Goal: Information Seeking & Learning: Learn about a topic

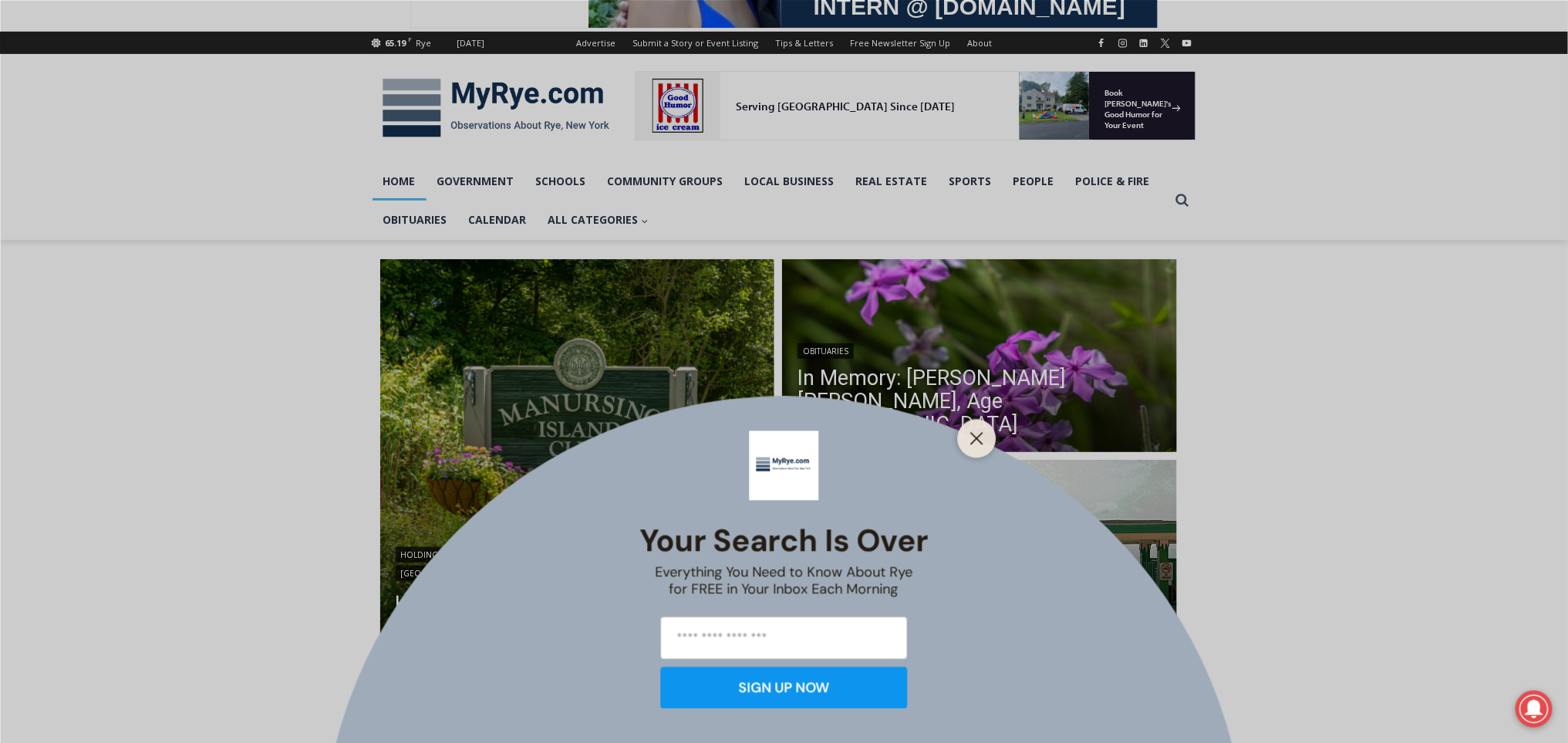
scroll to position [318, 0]
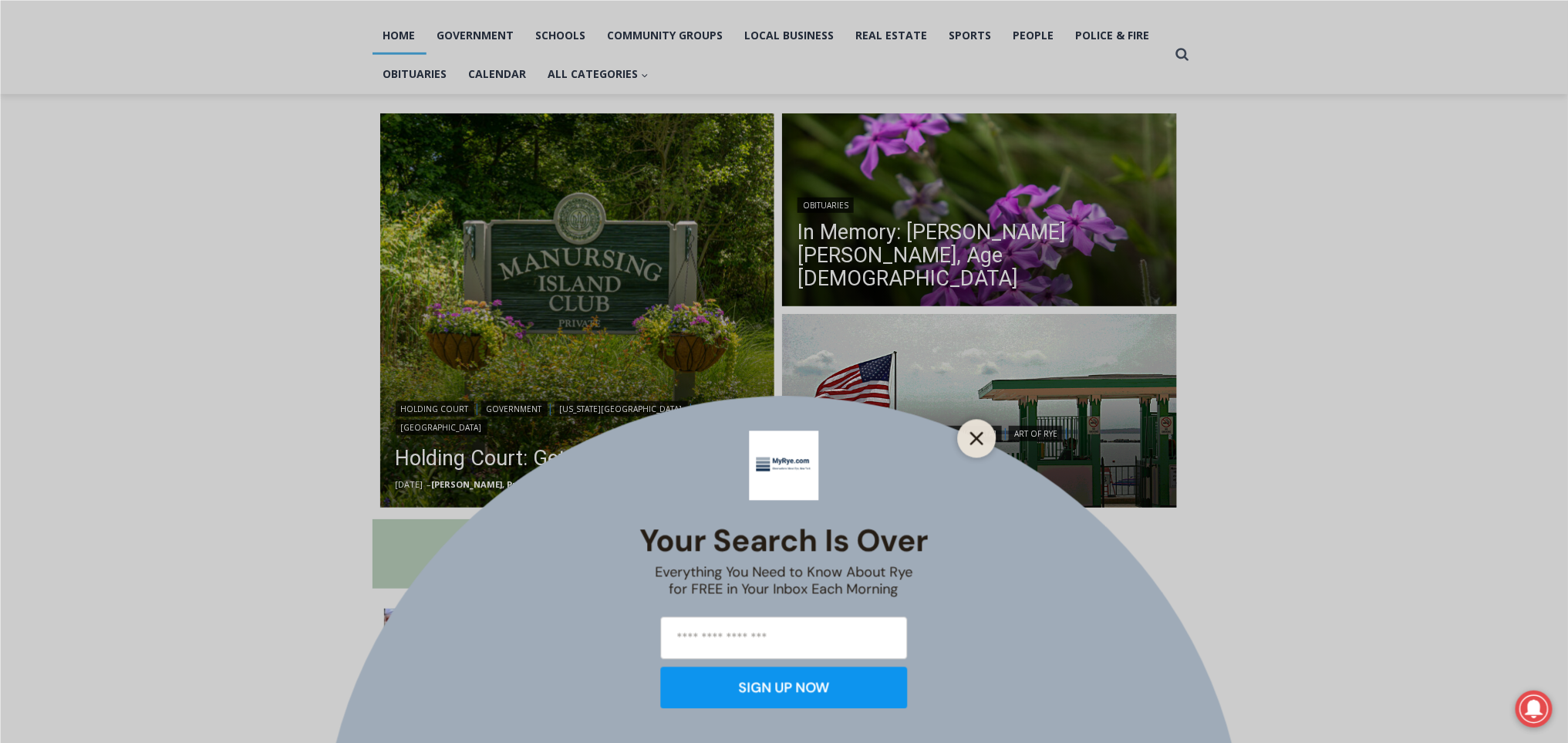
click at [976, 431] on icon "Close" at bounding box center [977, 438] width 14 height 14
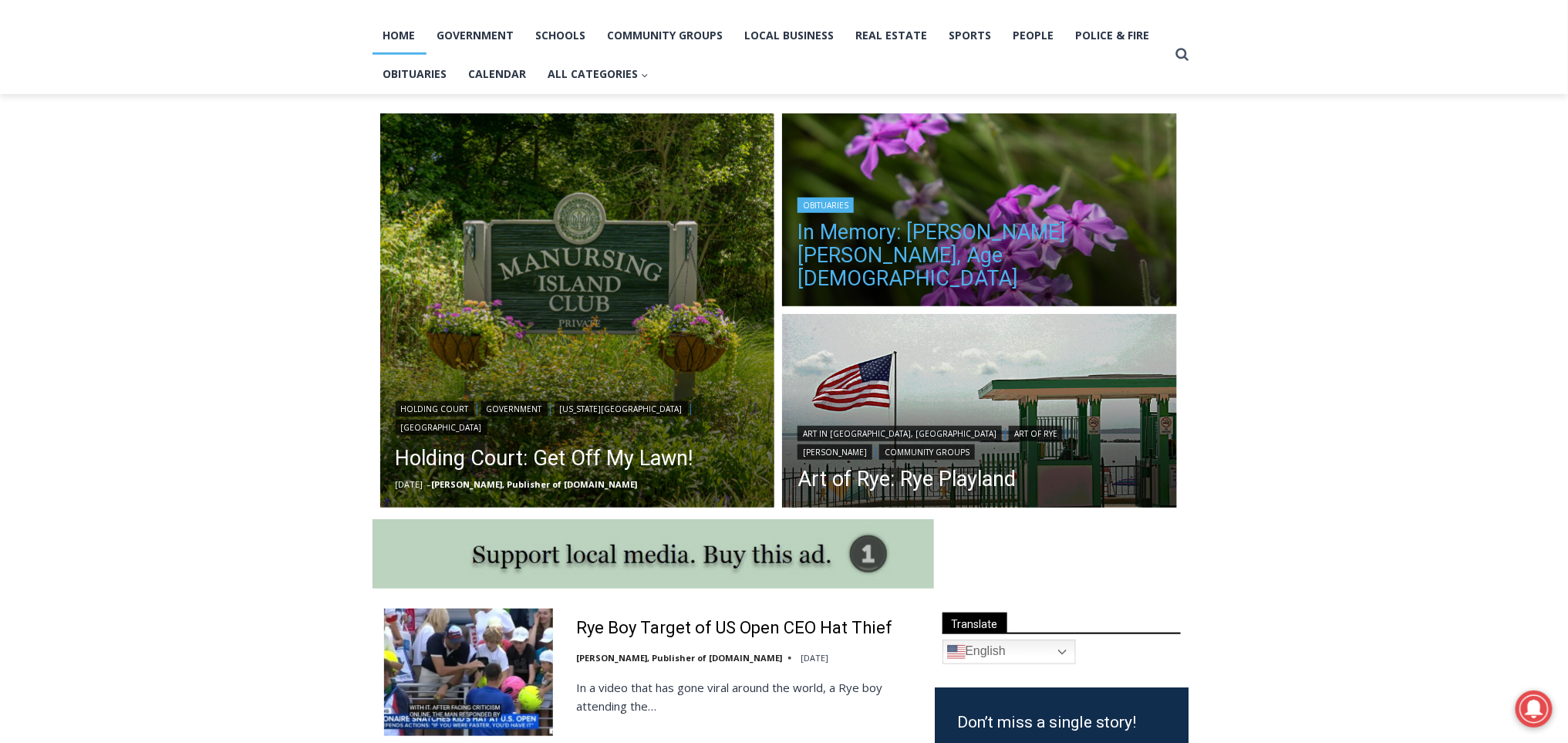
click at [988, 256] on link "In Memory: [PERSON_NAME] [PERSON_NAME], Age [DEMOGRAPHIC_DATA]" at bounding box center [979, 255] width 364 height 69
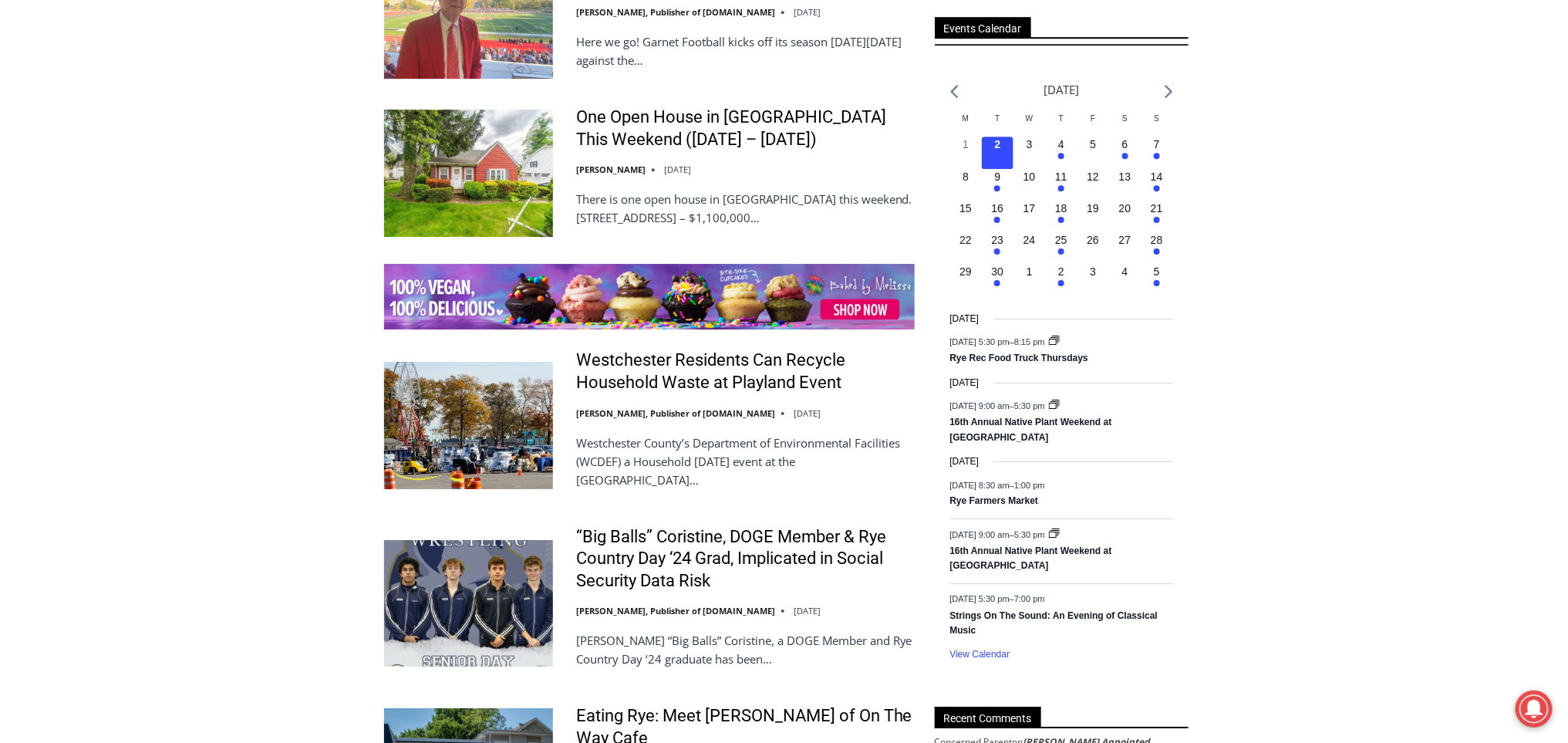
scroll to position [2279, 0]
